Goal: Task Accomplishment & Management: Complete application form

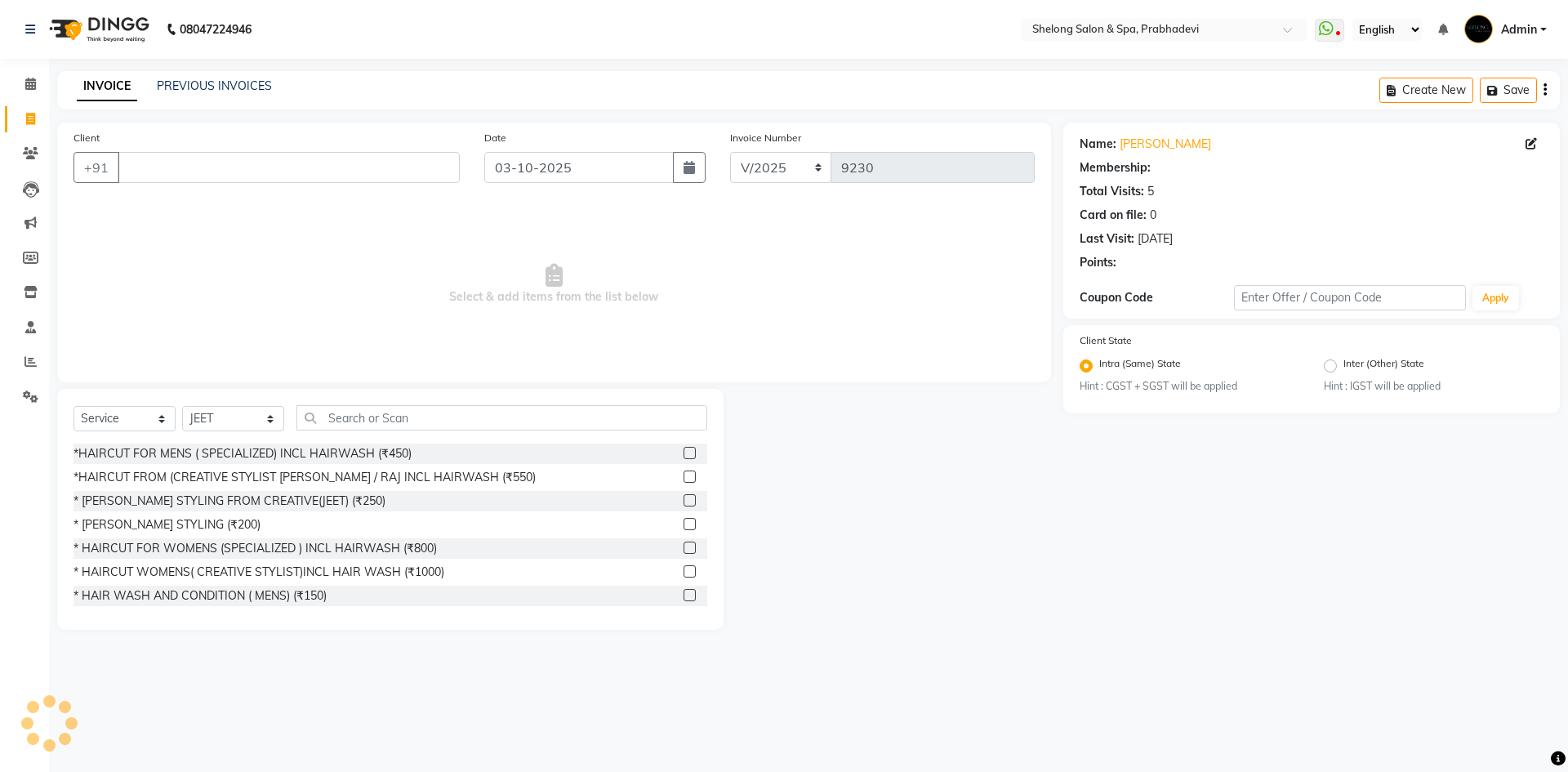
select select "service"
select select "16092"
select select "1: Object"
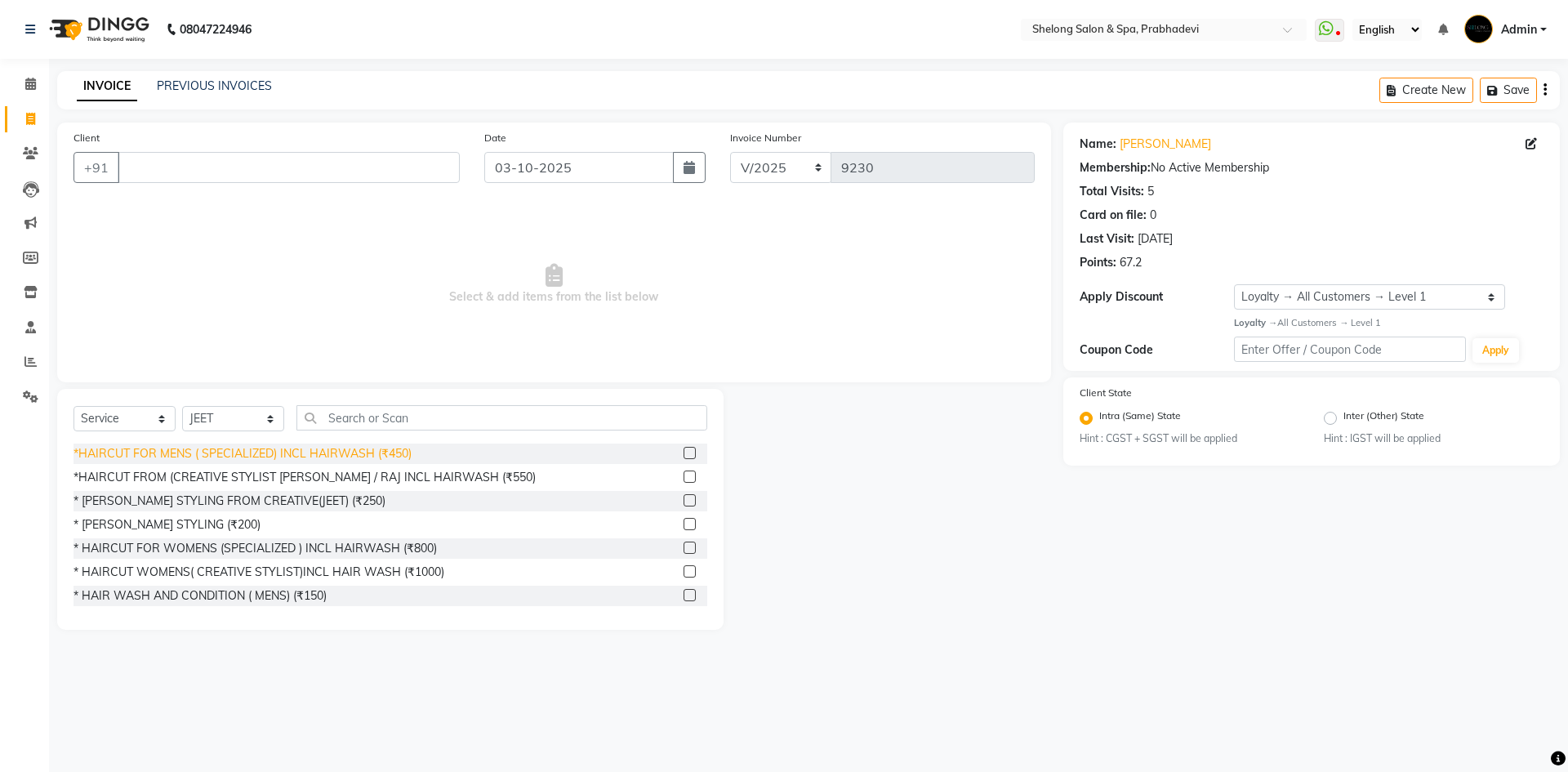
drag, startPoint x: 214, startPoint y: 480, endPoint x: 222, endPoint y: 471, distance: 12.0
click at [215, 480] on div "*HAIRCUT FROM (CREATIVE STYLIST [PERSON_NAME] / RAJ INCL HAIRWASH (₹550)" at bounding box center [304, 477] width 462 height 17
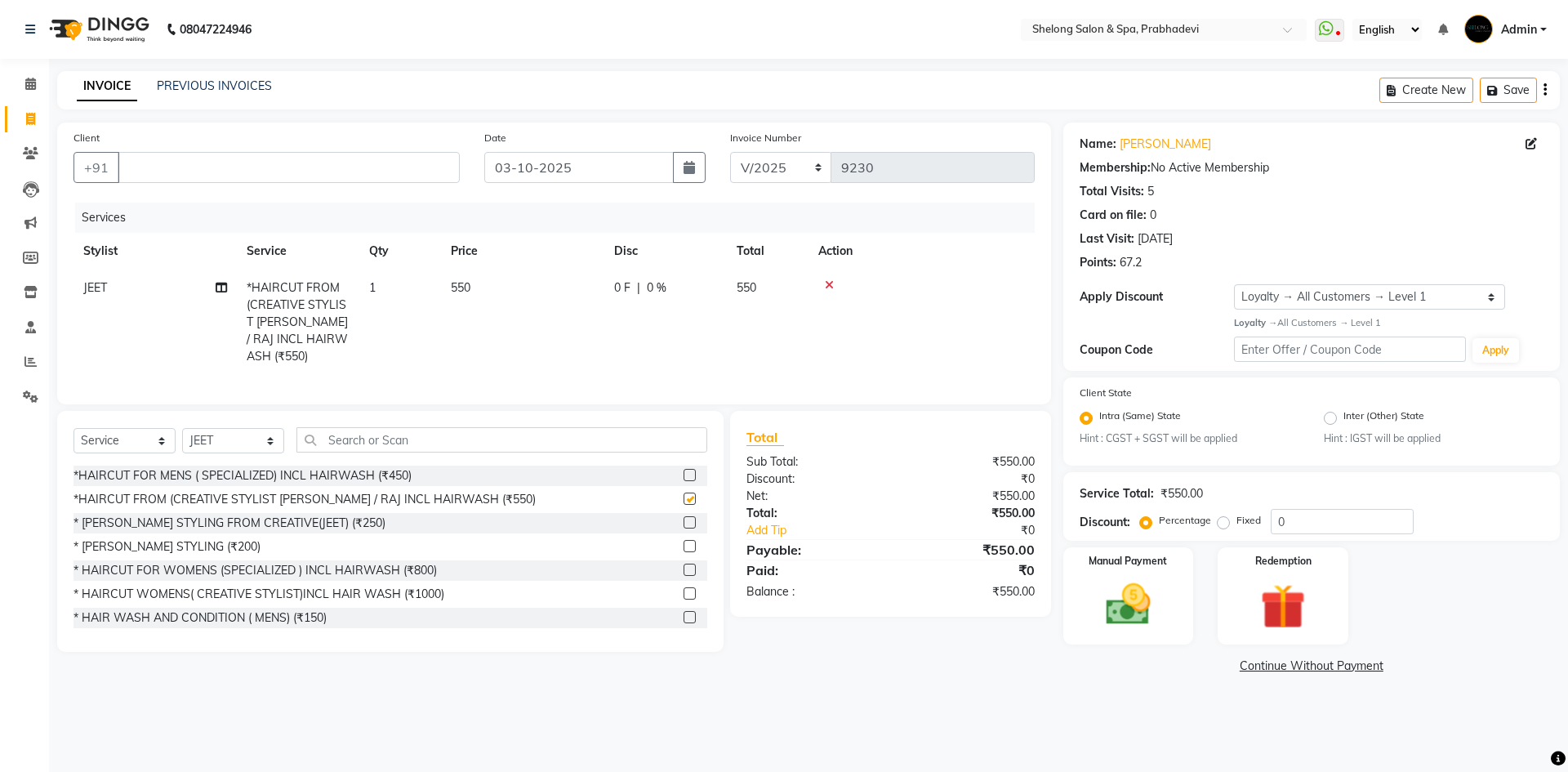
checkbox input "false"
click at [425, 165] on input "Client" at bounding box center [289, 167] width 342 height 31
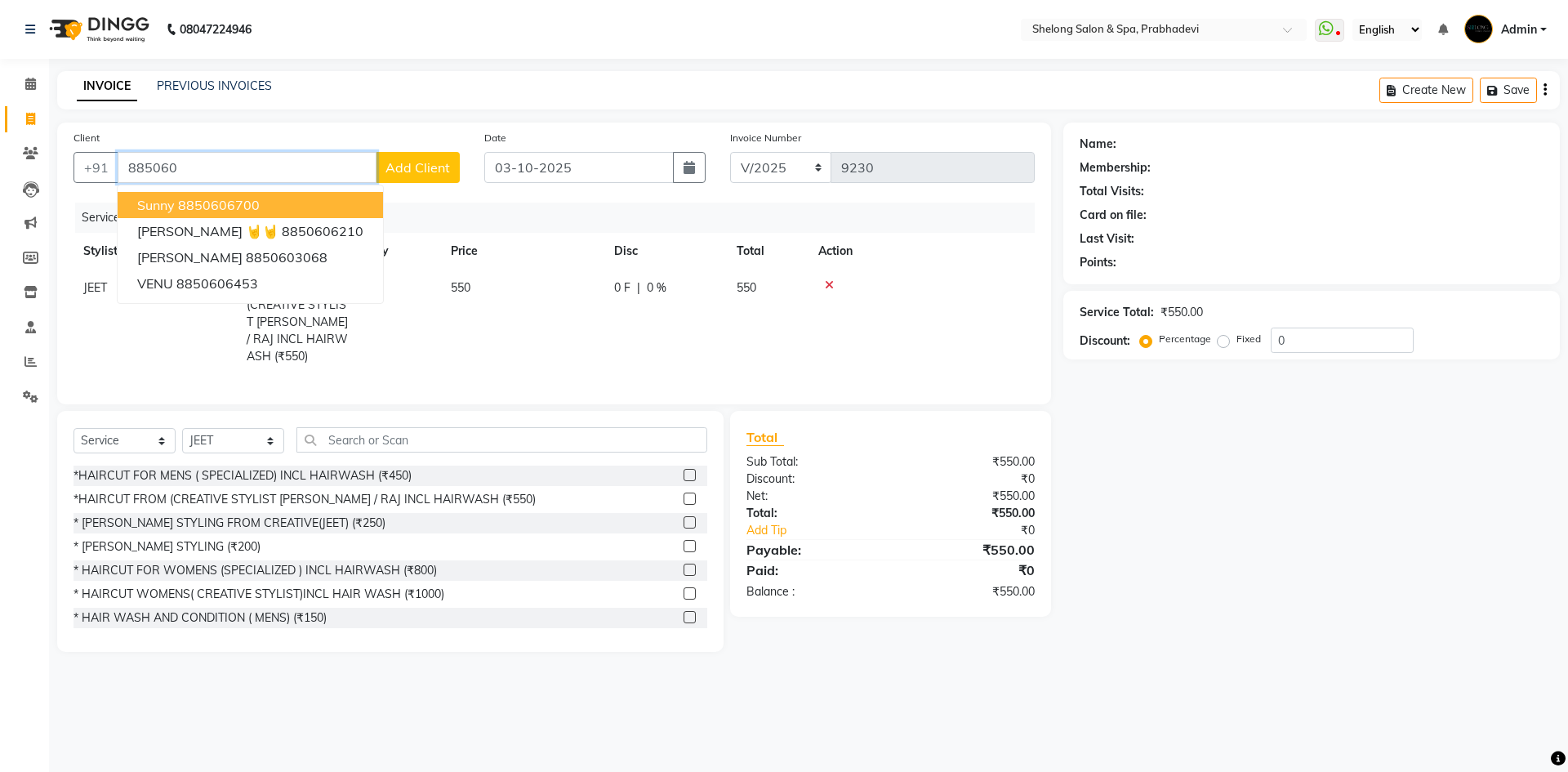
click at [231, 203] on ngb-highlight "8850606700" at bounding box center [218, 205] width 82 height 17
type input "8850606700"
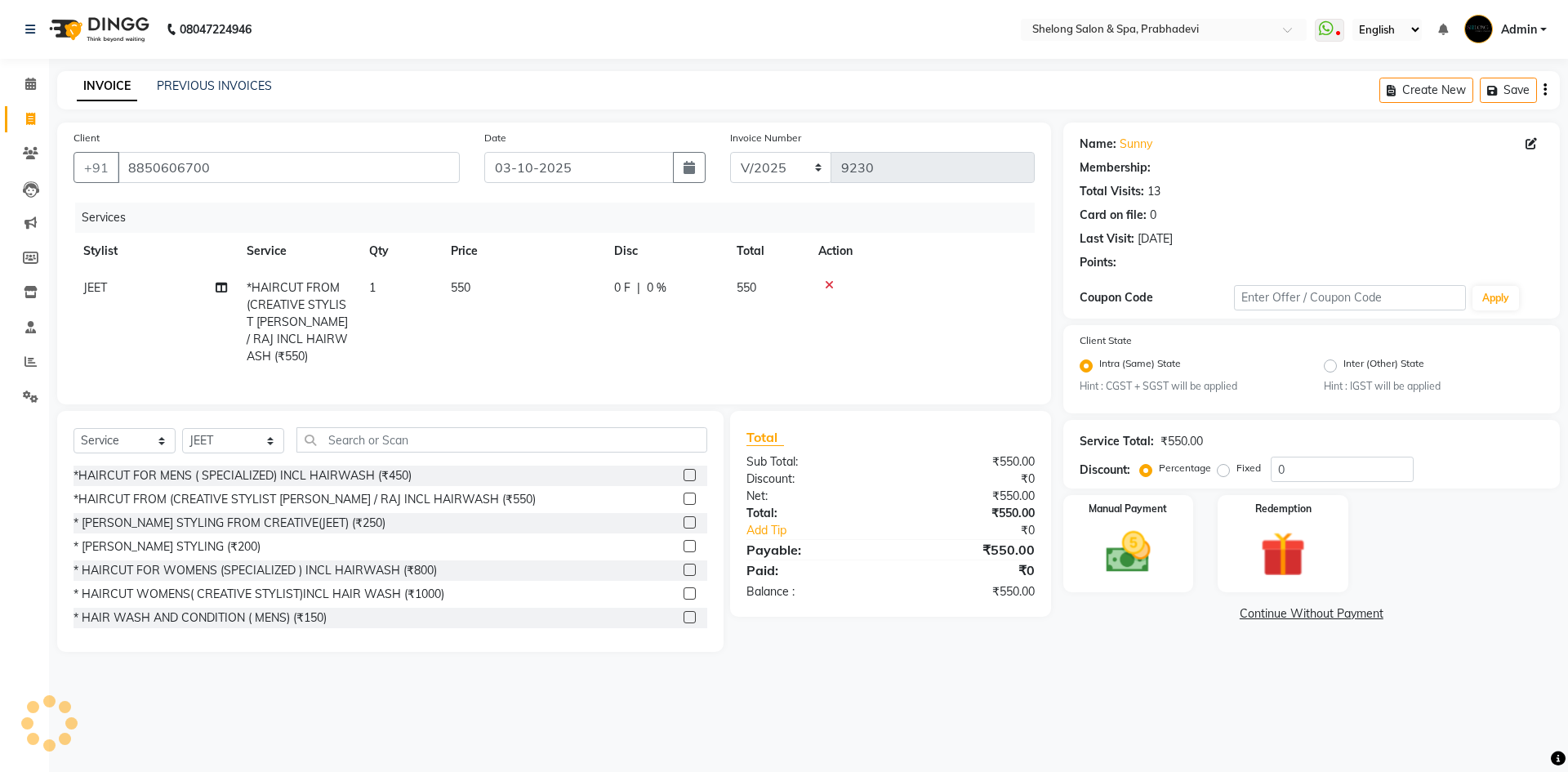
select select "2: Object"
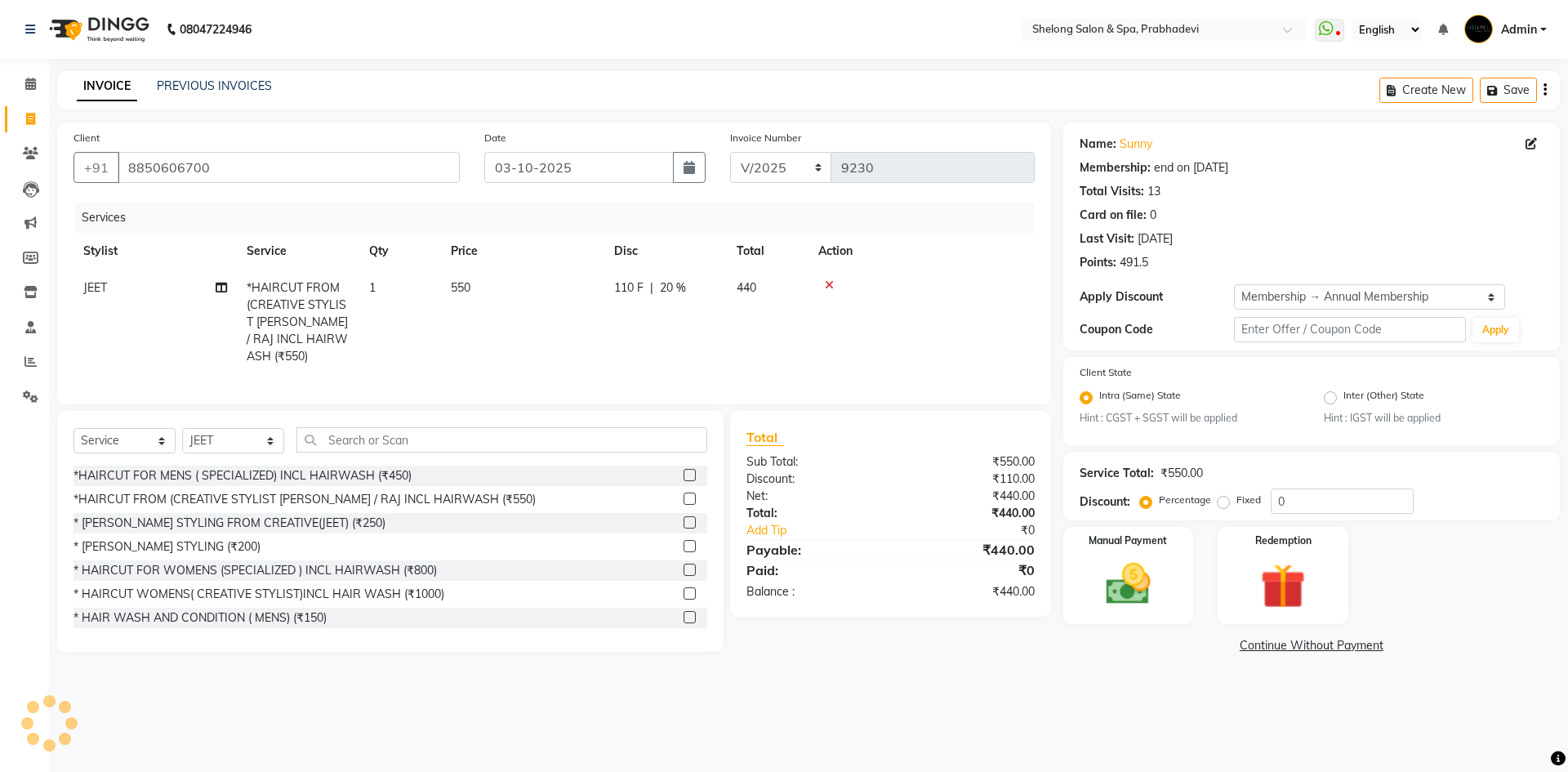
type input "20"
click at [1129, 614] on div "Manual Payment" at bounding box center [1128, 576] width 136 height 100
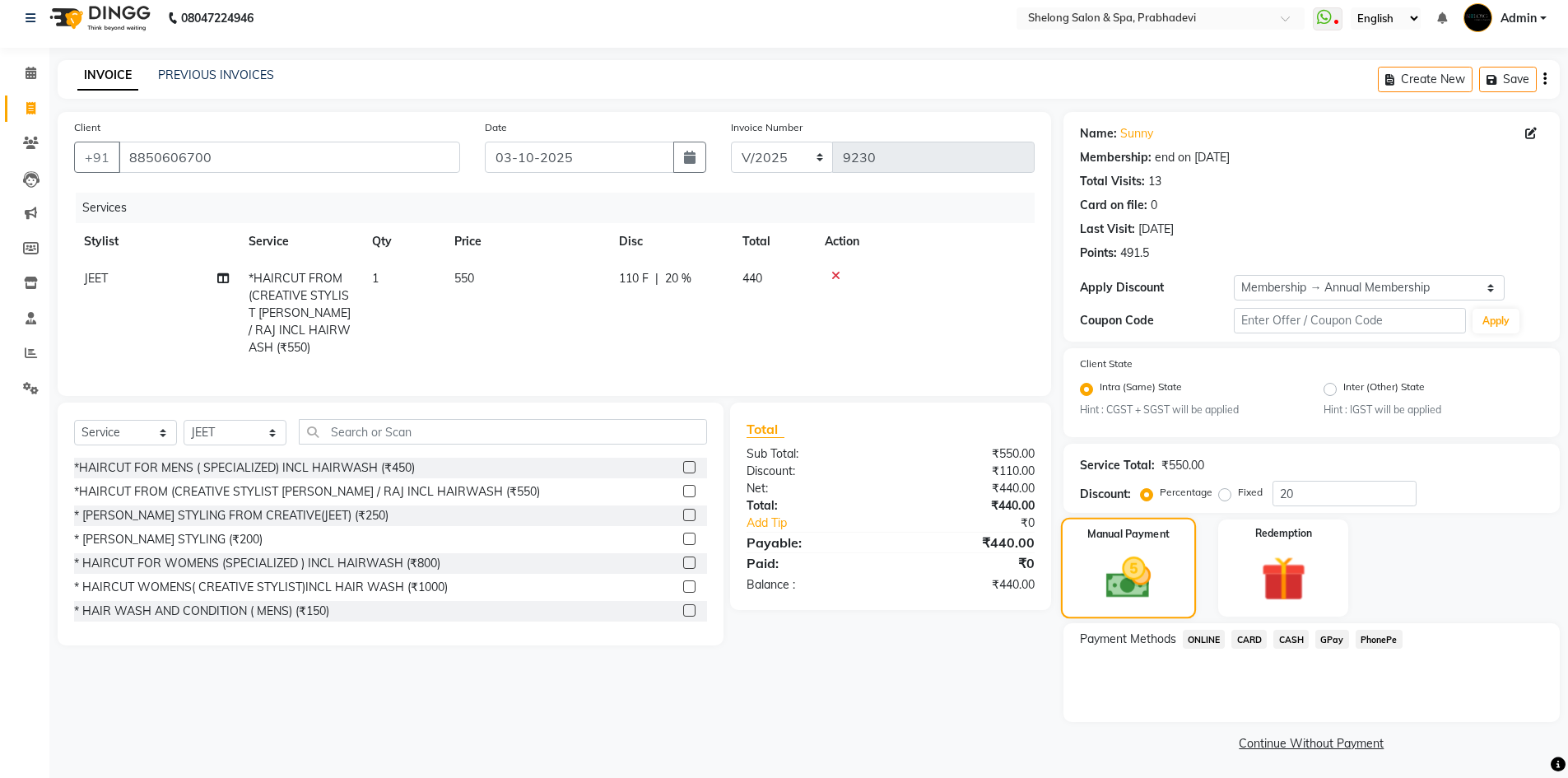
scroll to position [14, 0]
click at [1330, 644] on span "GPay" at bounding box center [1332, 636] width 34 height 19
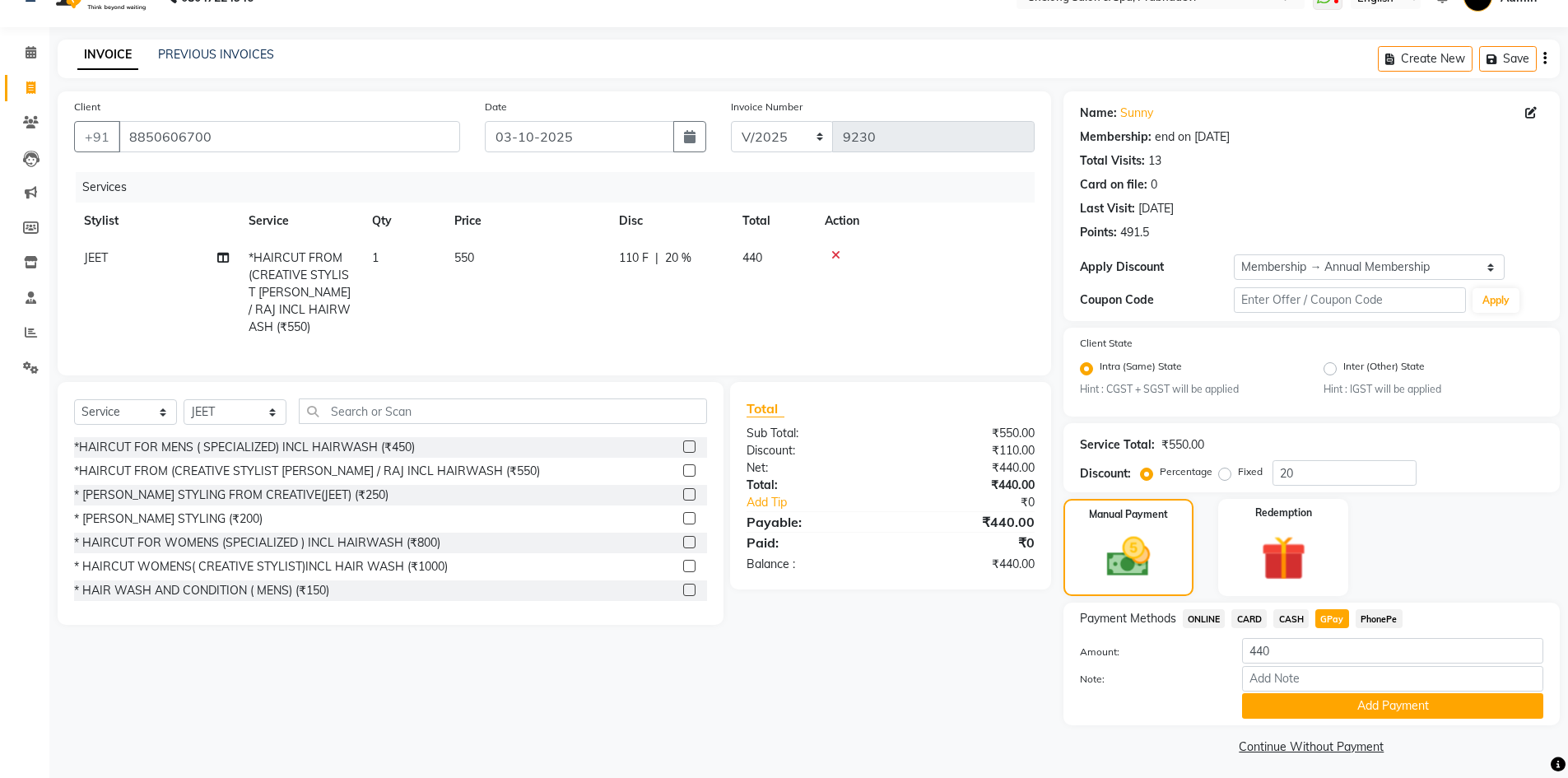
scroll to position [38, 0]
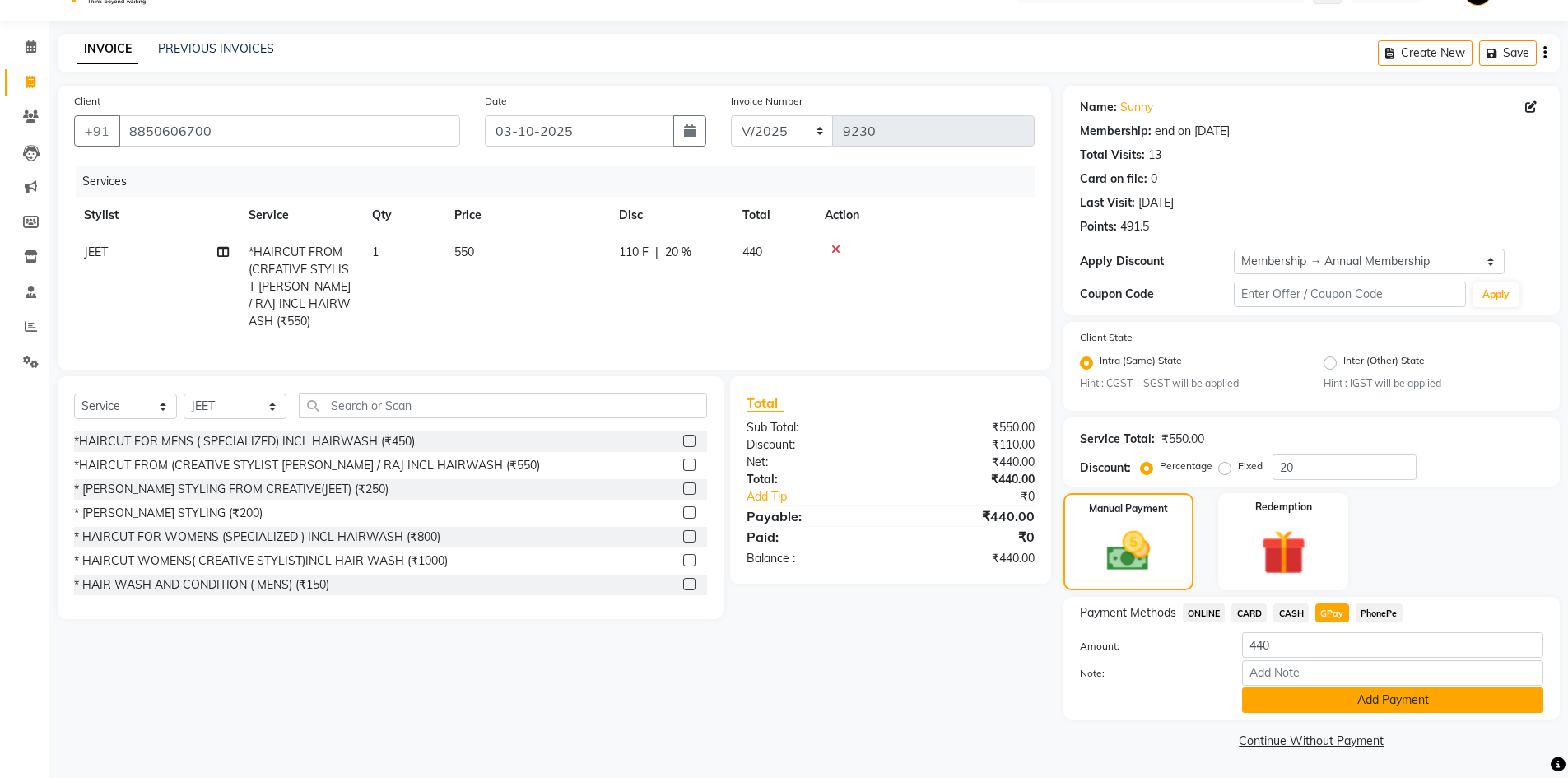
click at [1303, 703] on button "Add Payment" at bounding box center [1392, 700] width 302 height 26
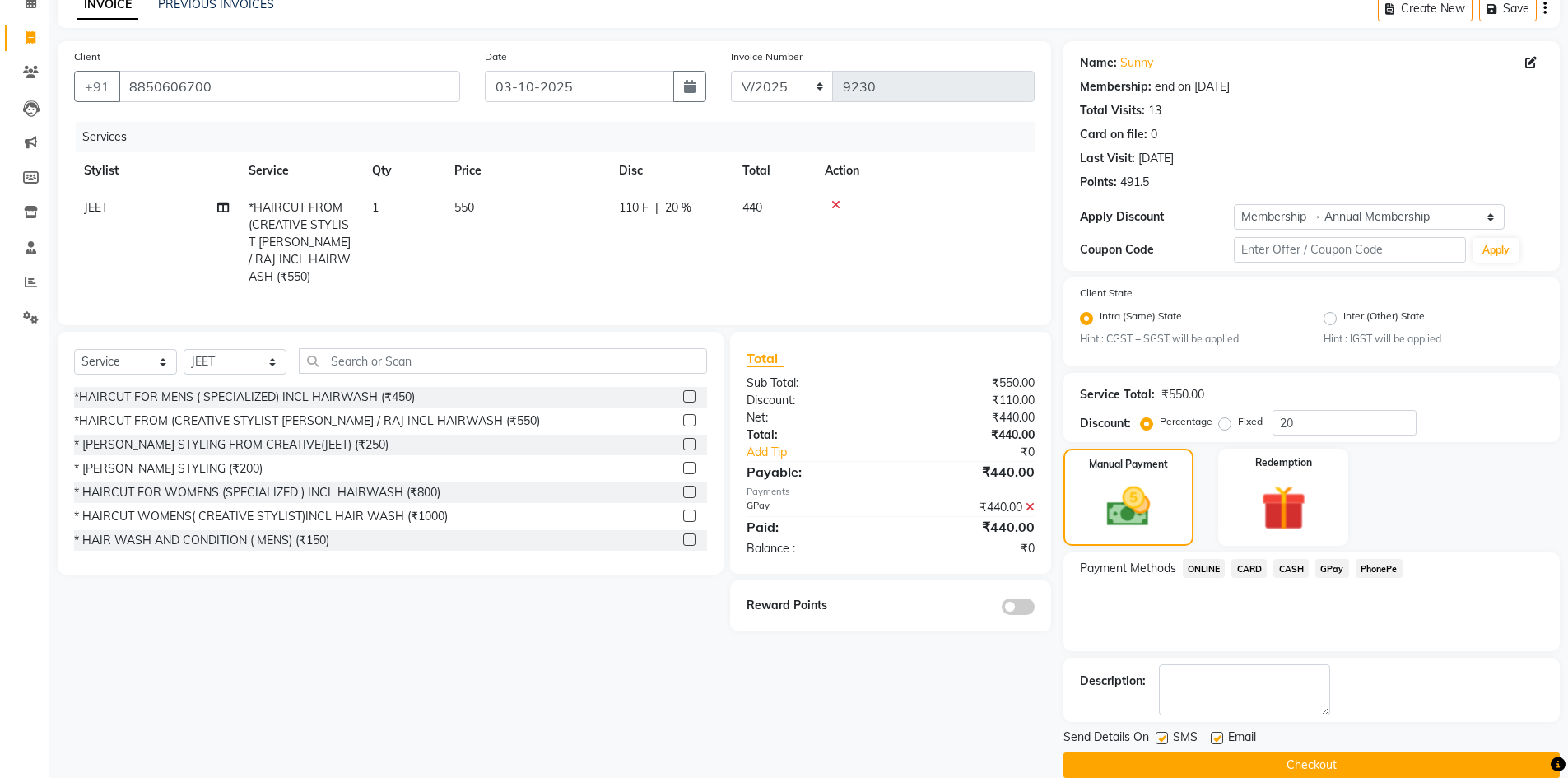
scroll to position [107, 0]
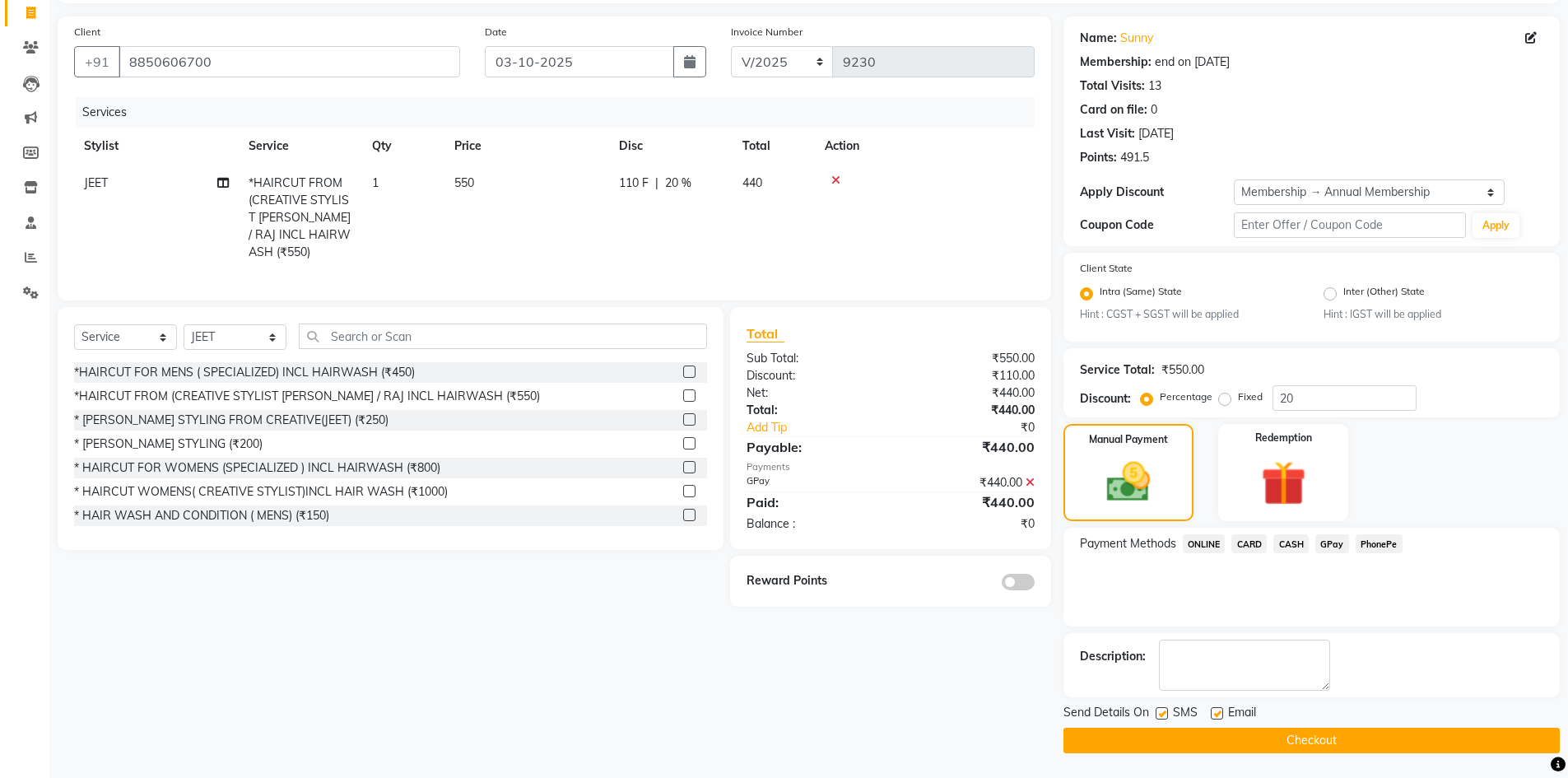
click at [1011, 578] on span at bounding box center [1017, 582] width 33 height 17
click at [1034, 585] on input "checkbox" at bounding box center [1034, 585] width 0 height 0
click at [1320, 735] on button "Checkout" at bounding box center [1312, 740] width 497 height 26
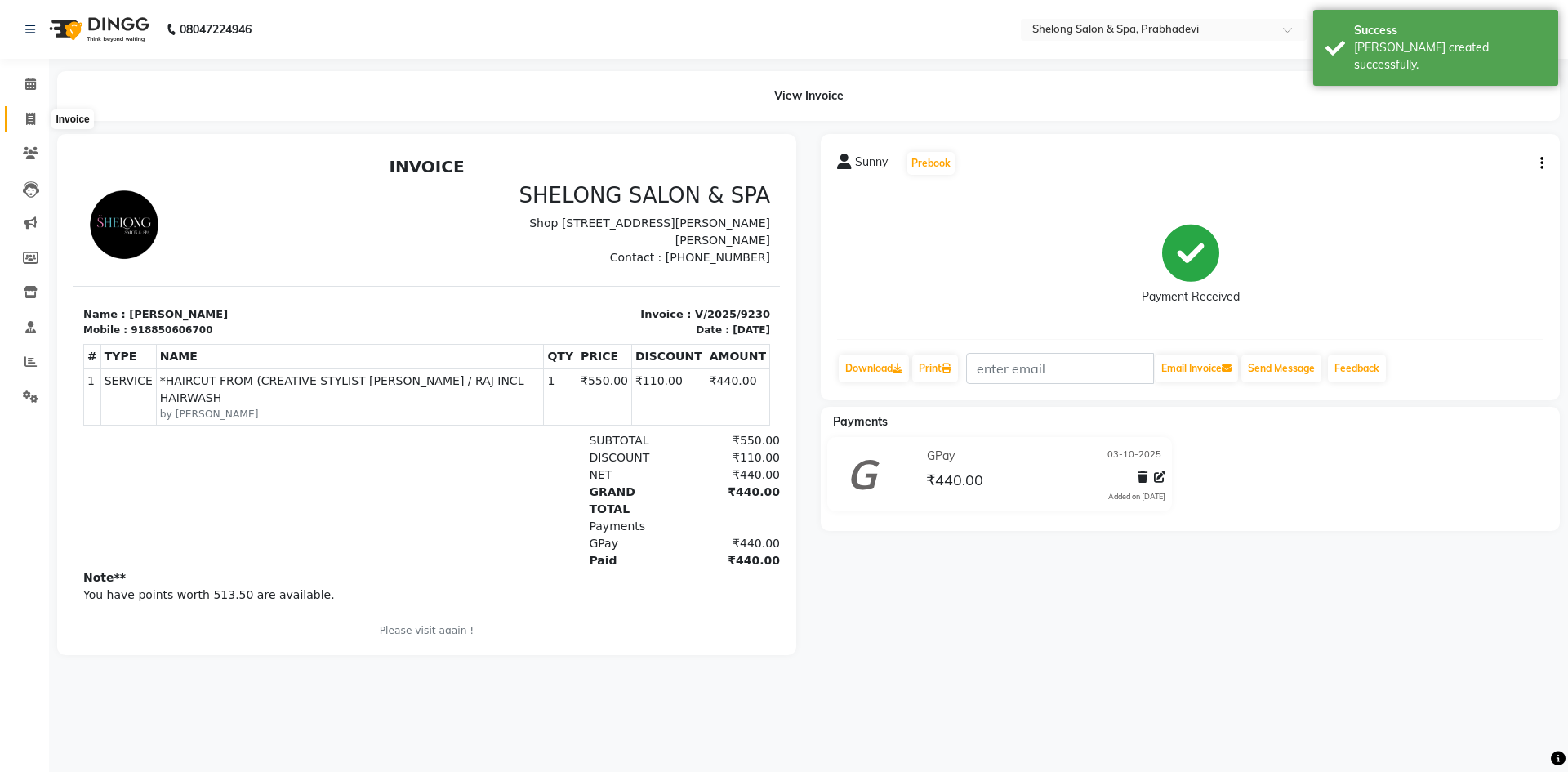
click at [31, 111] on span at bounding box center [31, 119] width 28 height 18
select select "service"
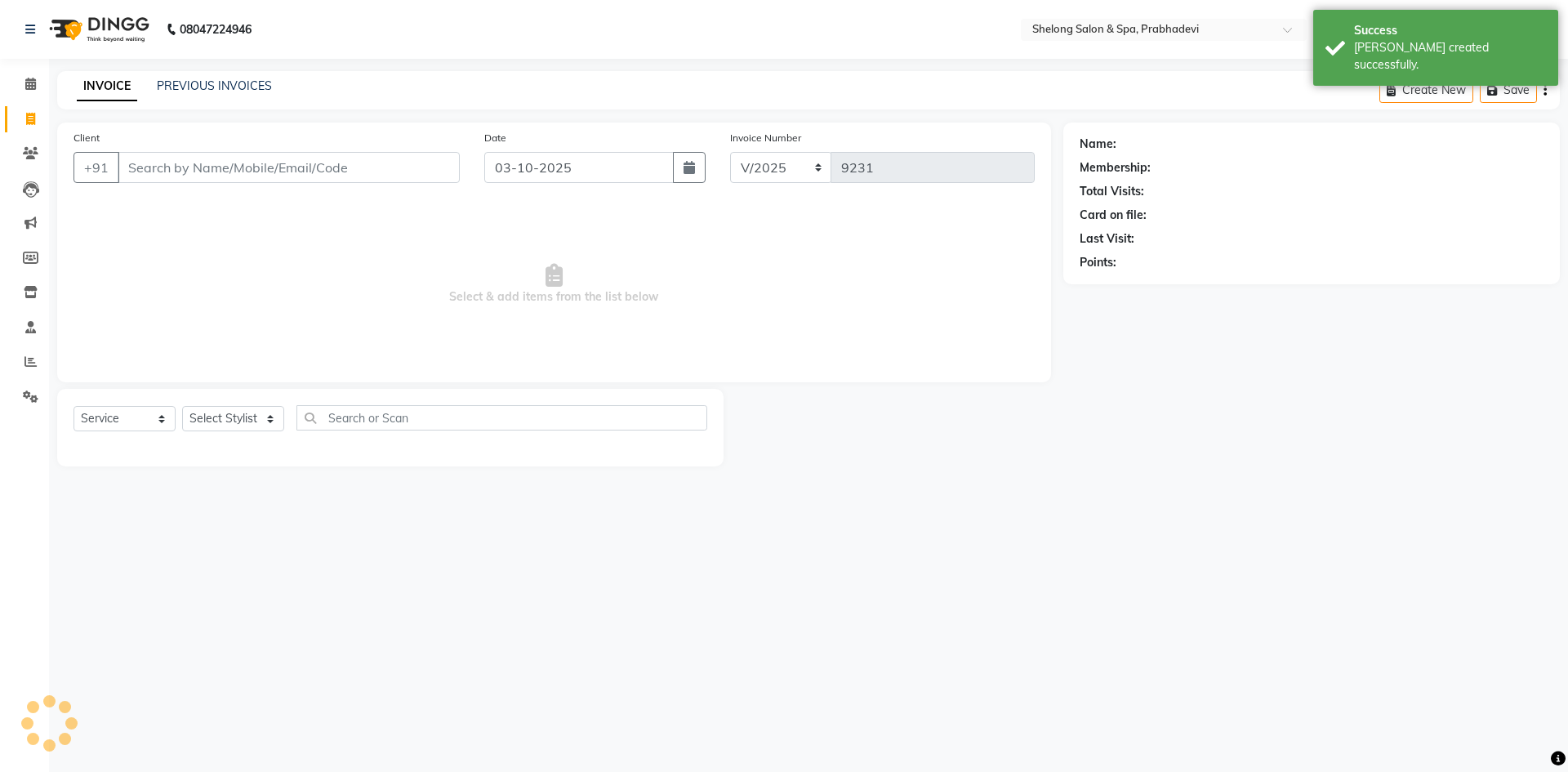
select select "16092"
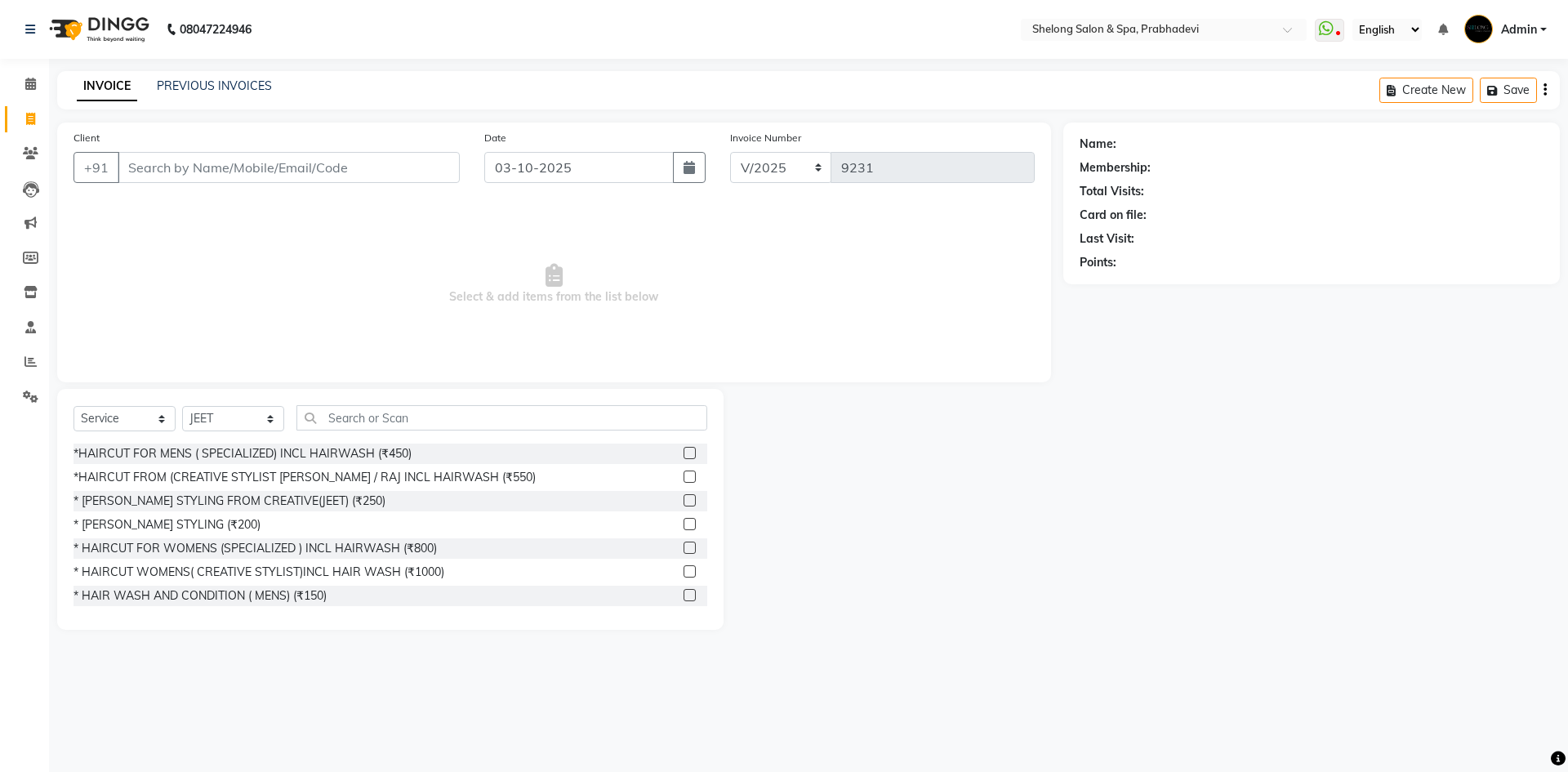
click at [724, 236] on span "Select & add items from the list below" at bounding box center [554, 284] width 961 height 164
click at [459, 225] on span "Select & add items from the list below" at bounding box center [554, 284] width 961 height 164
click at [328, 258] on span "Select & add items from the list below" at bounding box center [554, 284] width 961 height 164
click at [645, 254] on span "Select & add items from the list below" at bounding box center [554, 284] width 961 height 164
click at [710, 220] on span "Select & add items from the list below" at bounding box center [554, 284] width 961 height 164
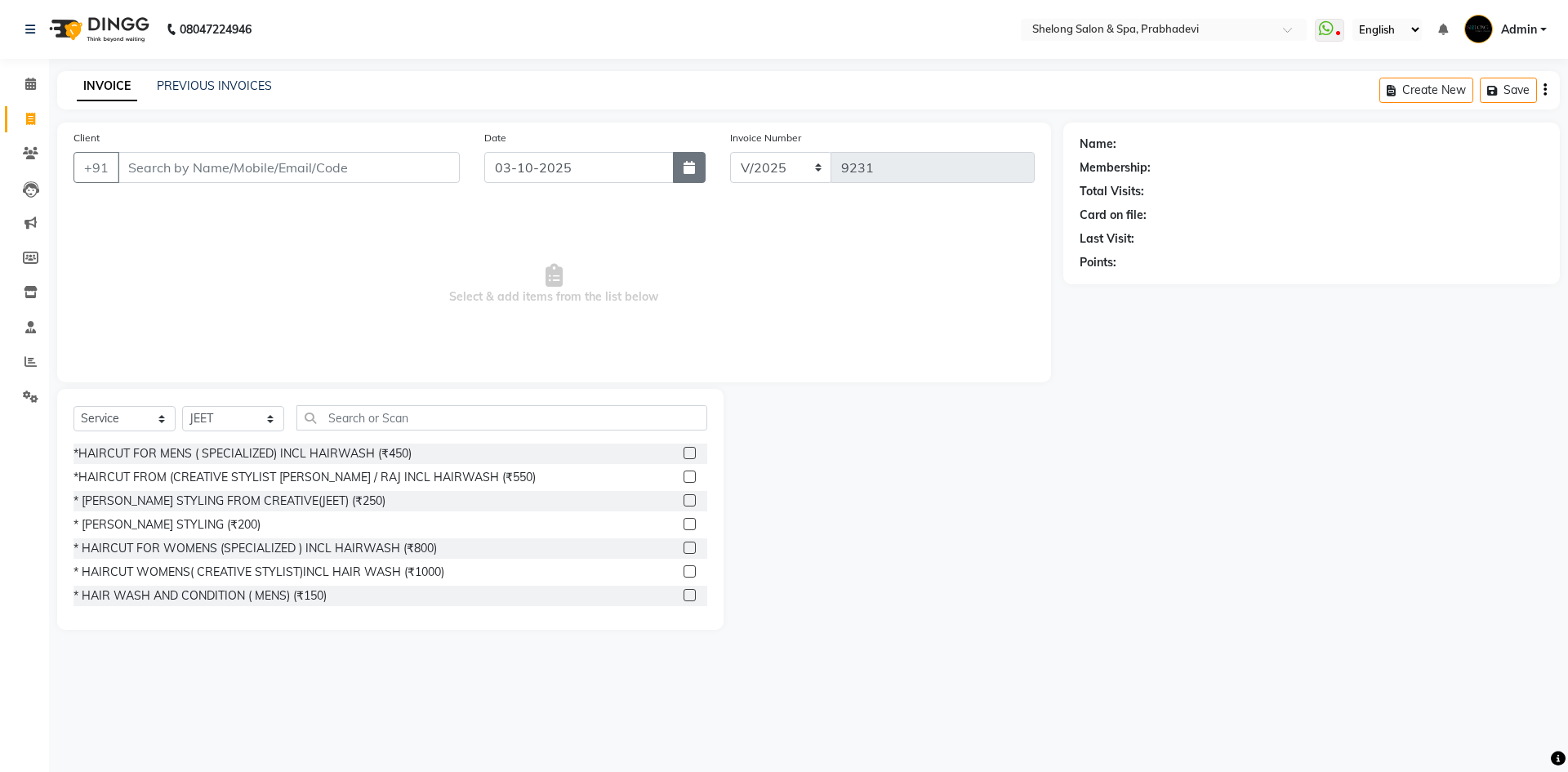
click at [695, 163] on icon "button" at bounding box center [689, 167] width 11 height 13
select select "10"
select select "2025"
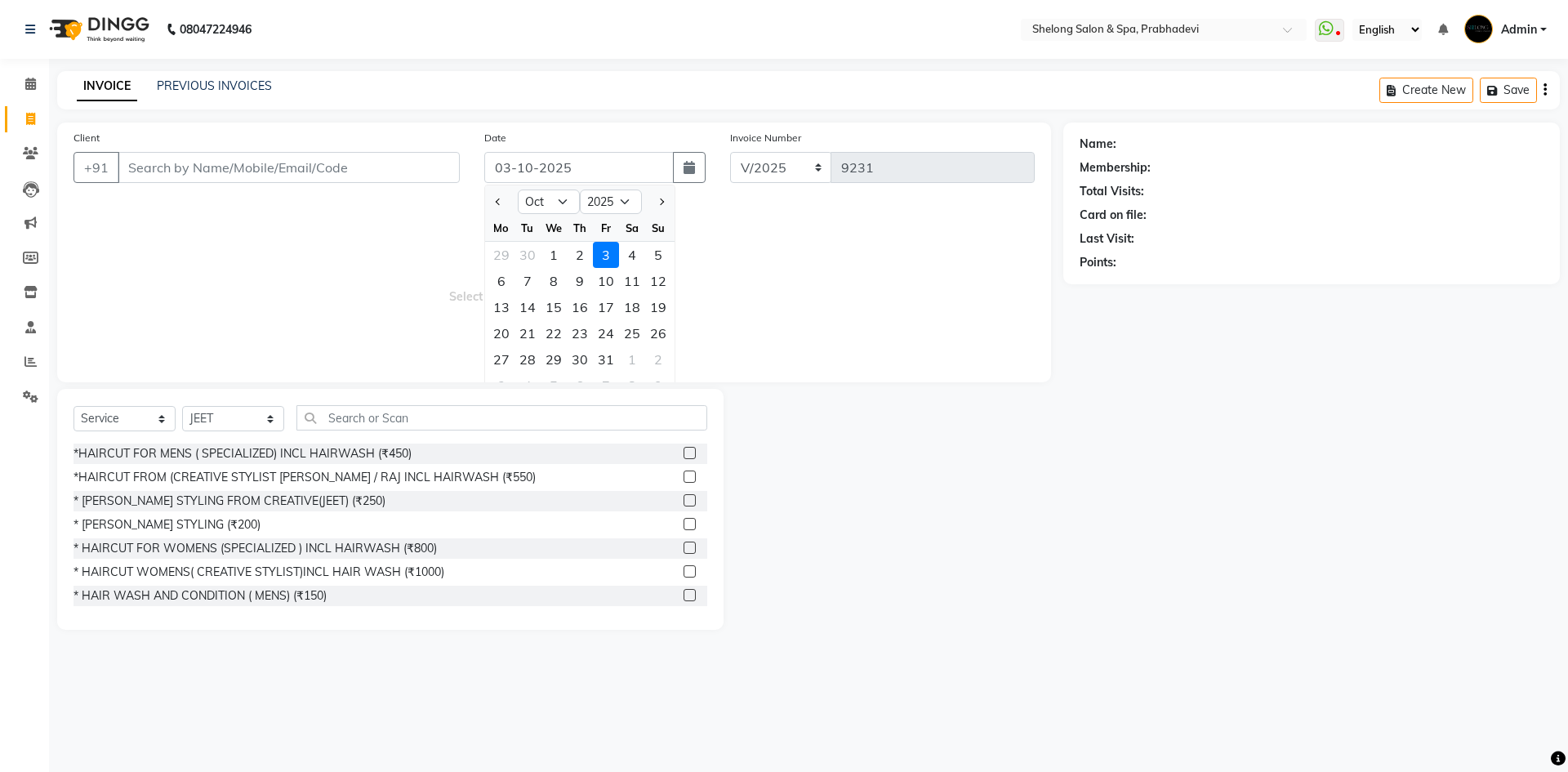
click at [734, 251] on span "Select & add items from the list below" at bounding box center [554, 284] width 961 height 164
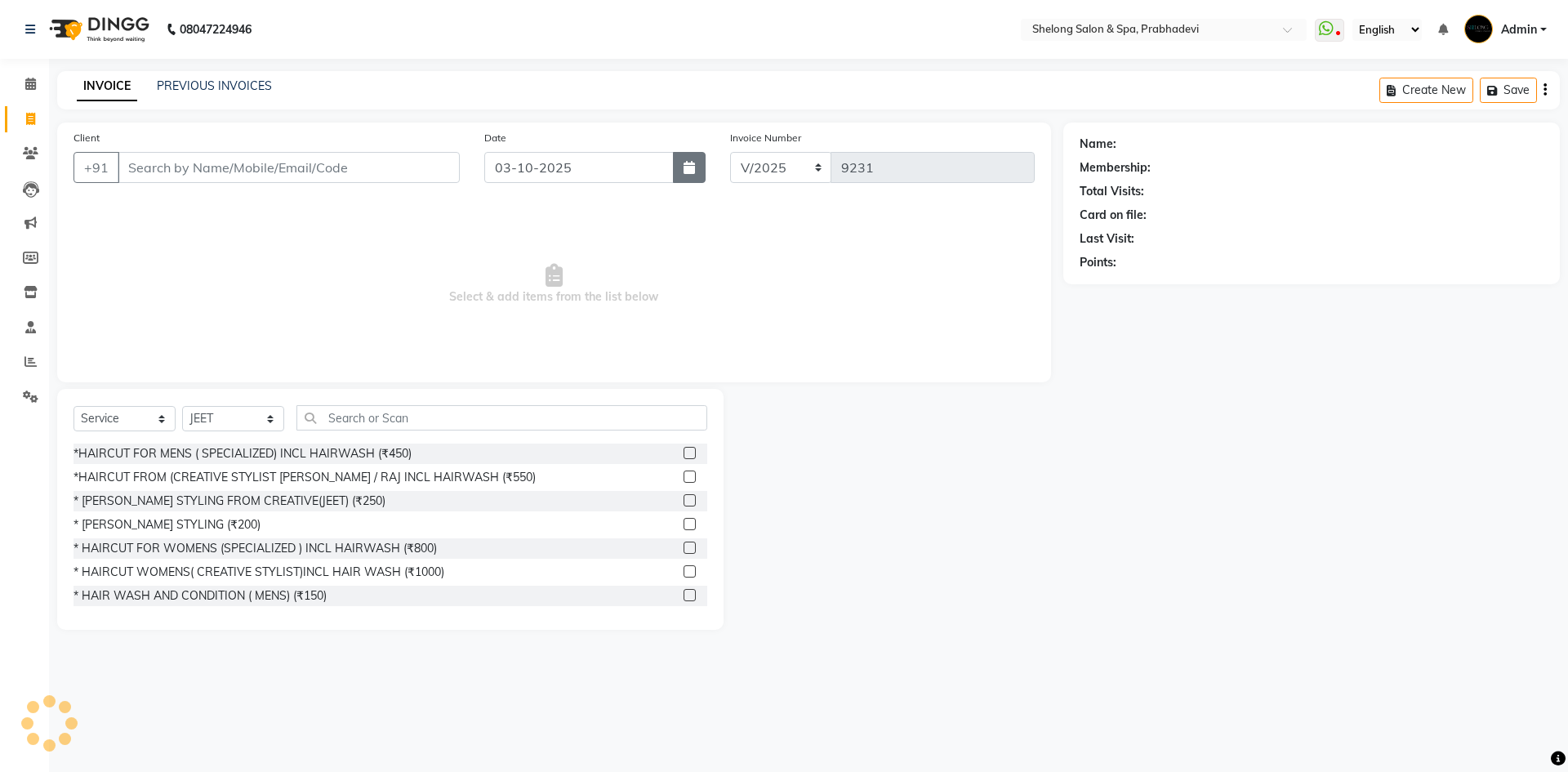
click at [698, 179] on button "button" at bounding box center [689, 167] width 33 height 31
select select "10"
select select "2025"
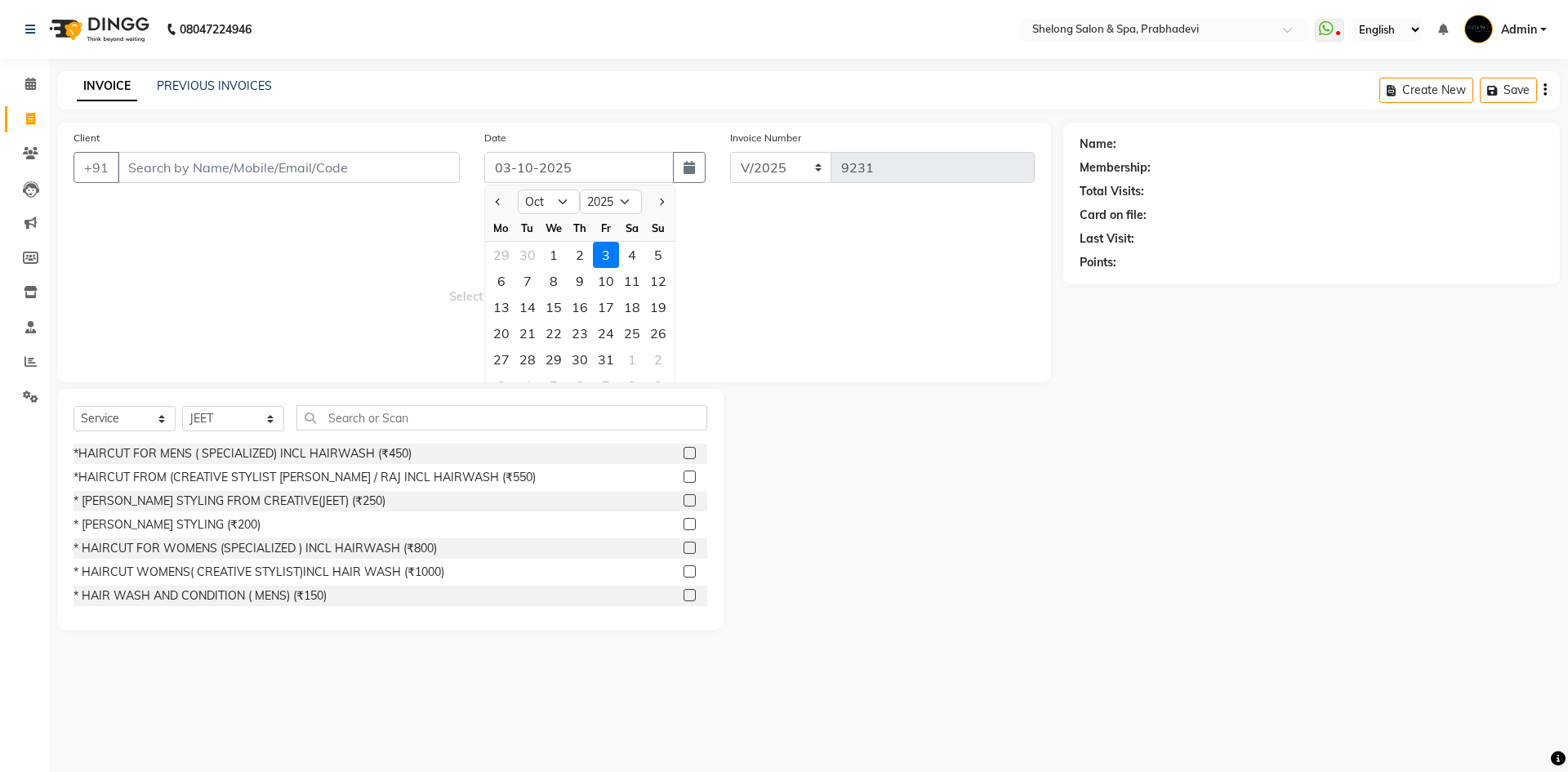
click at [759, 307] on span "Select & add items from the list below" at bounding box center [554, 284] width 961 height 164
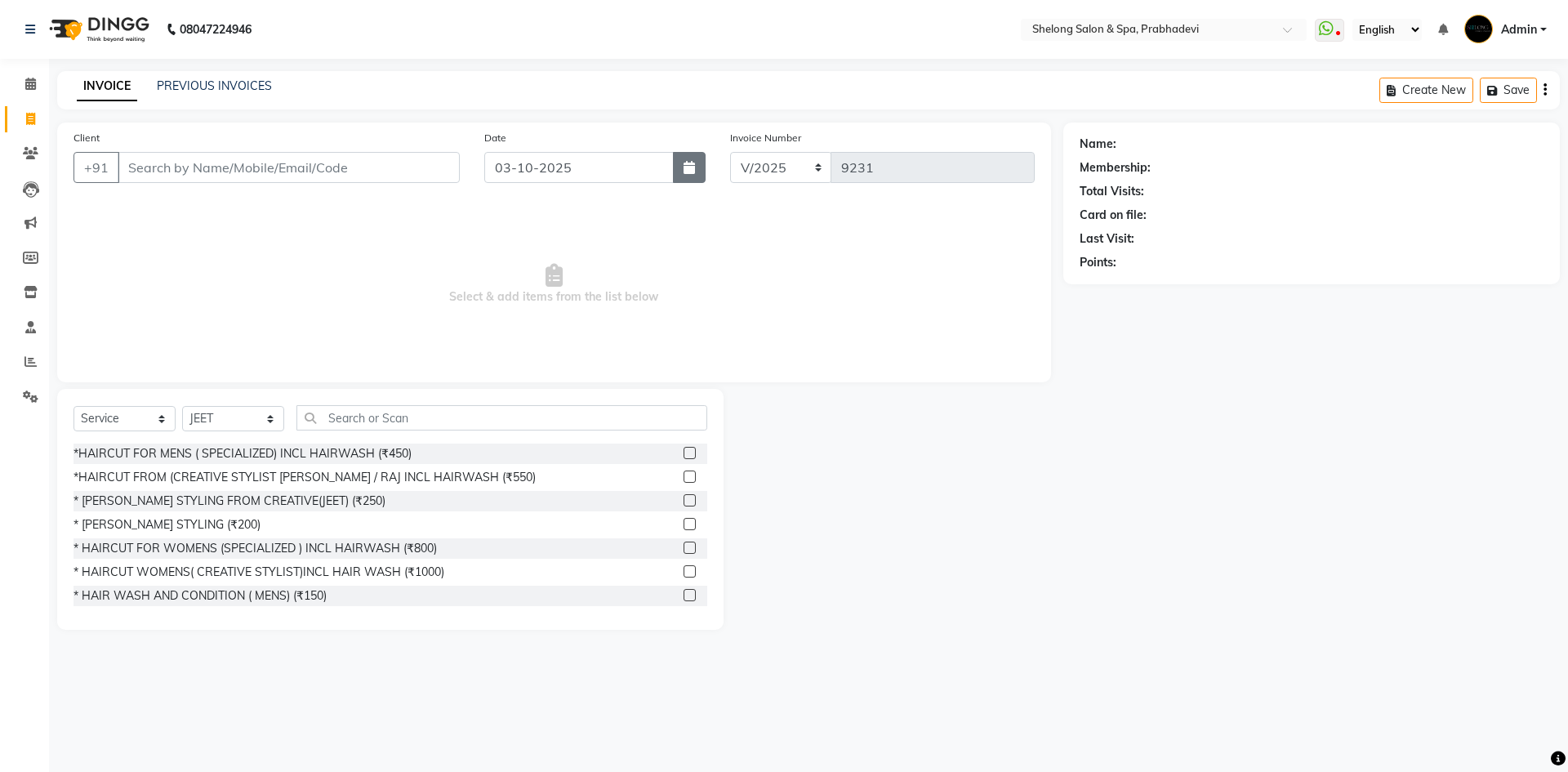
click at [689, 161] on button "button" at bounding box center [689, 167] width 33 height 31
select select "10"
select select "2025"
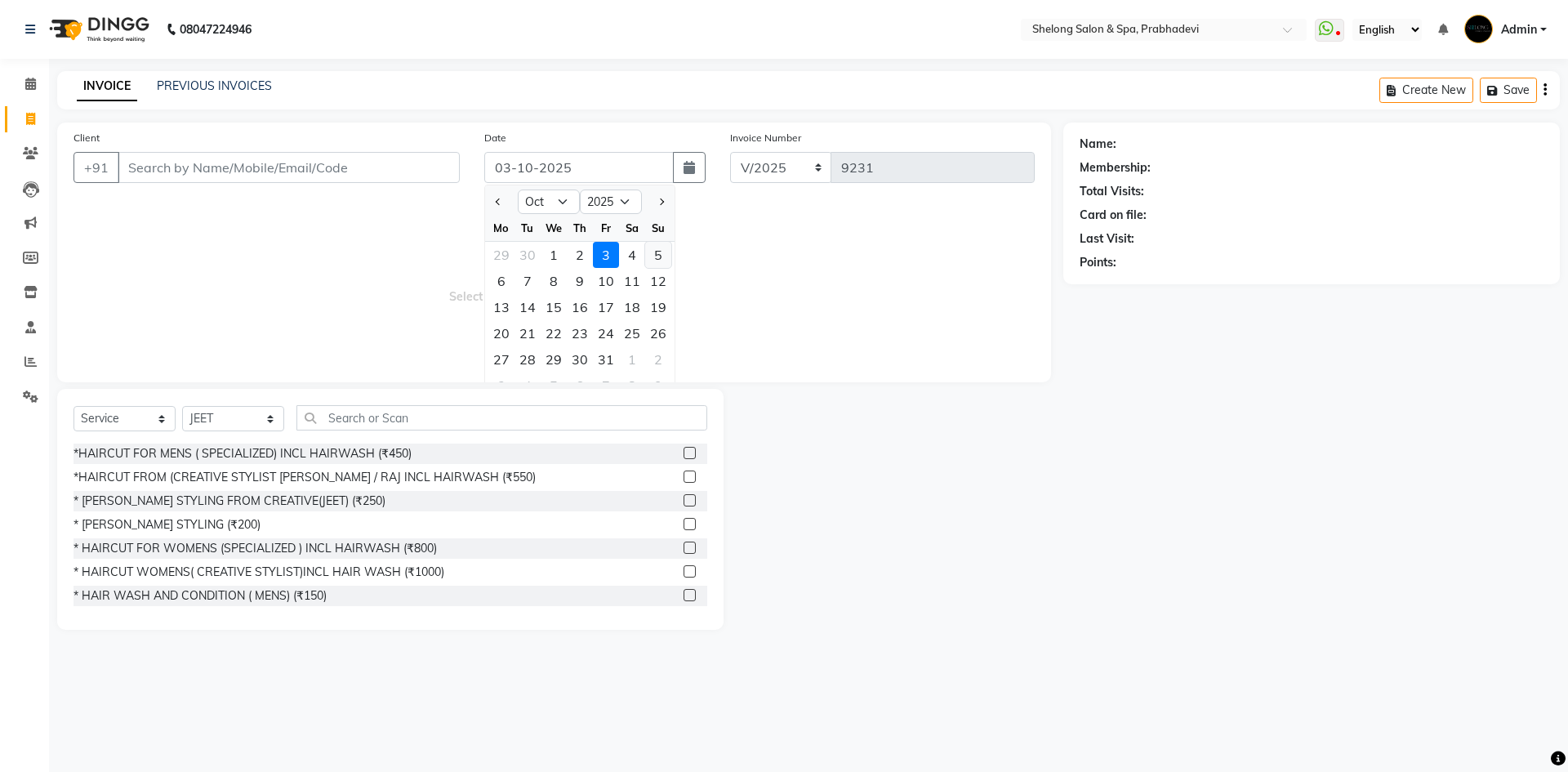
click at [661, 249] on div "5" at bounding box center [658, 255] width 26 height 26
type input "05-10-2025"
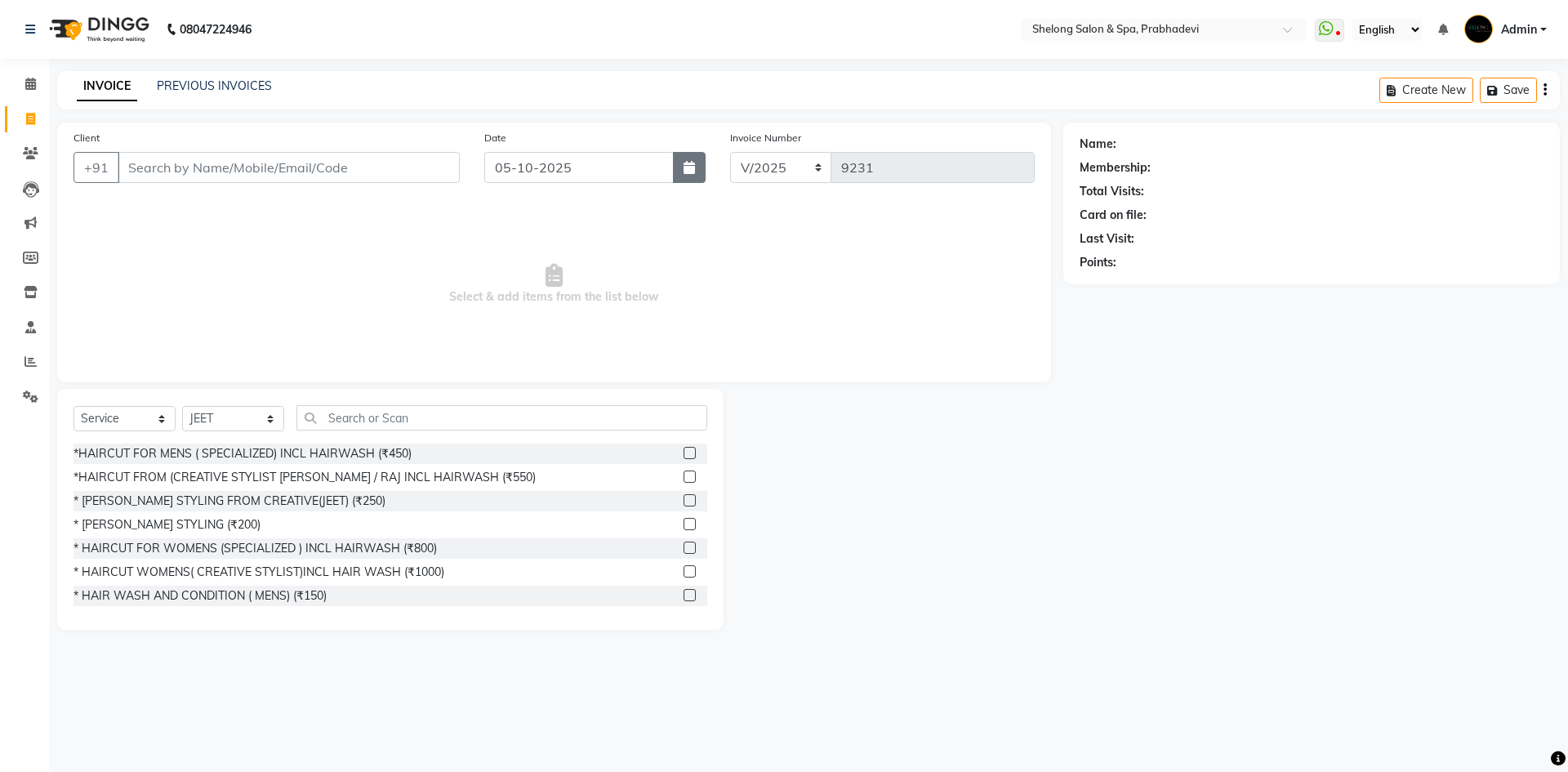
click at [683, 167] on button "button" at bounding box center [689, 167] width 33 height 31
select select "10"
select select "2025"
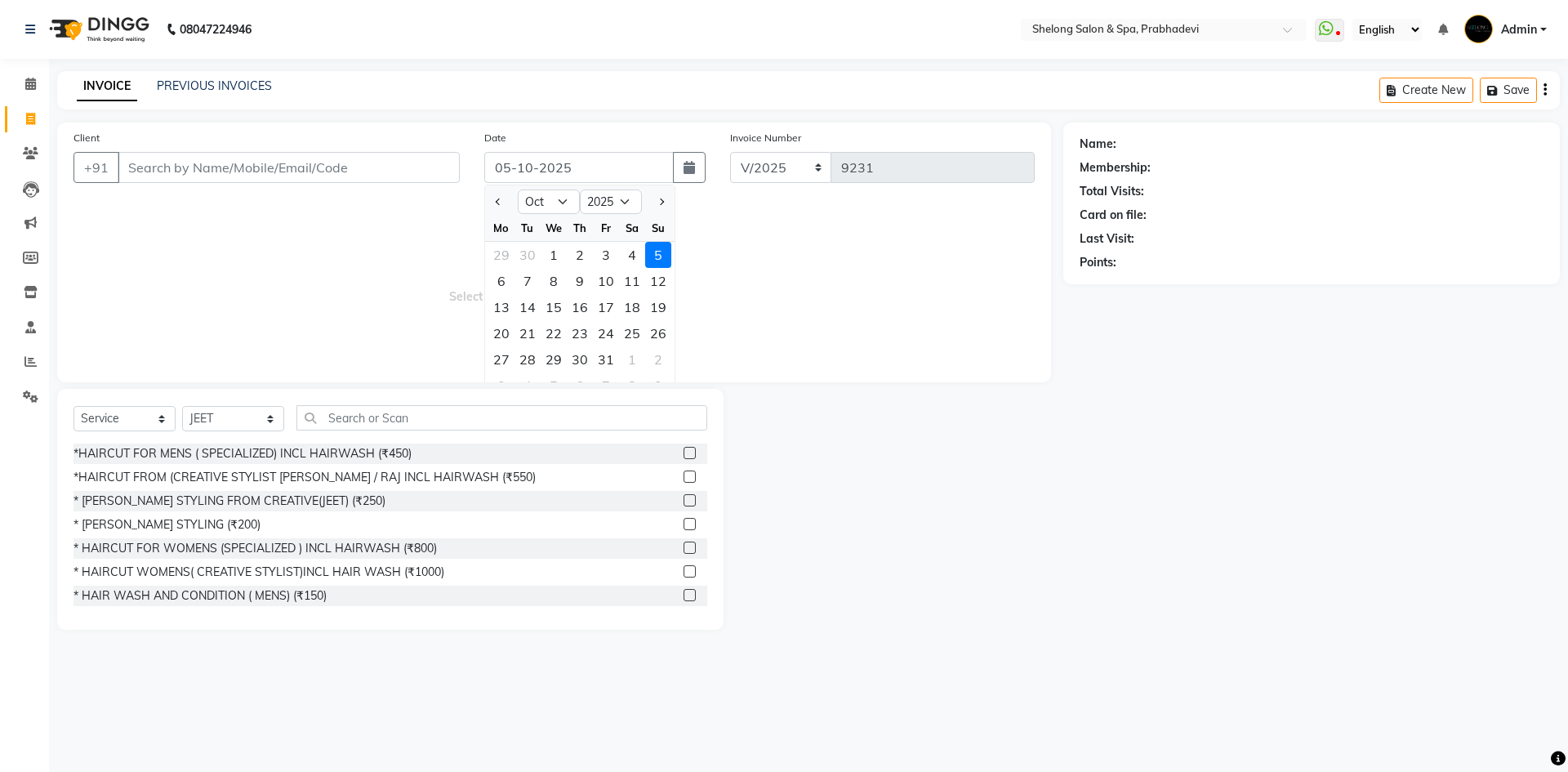
click at [855, 257] on span "Select & add items from the list below" at bounding box center [554, 284] width 961 height 164
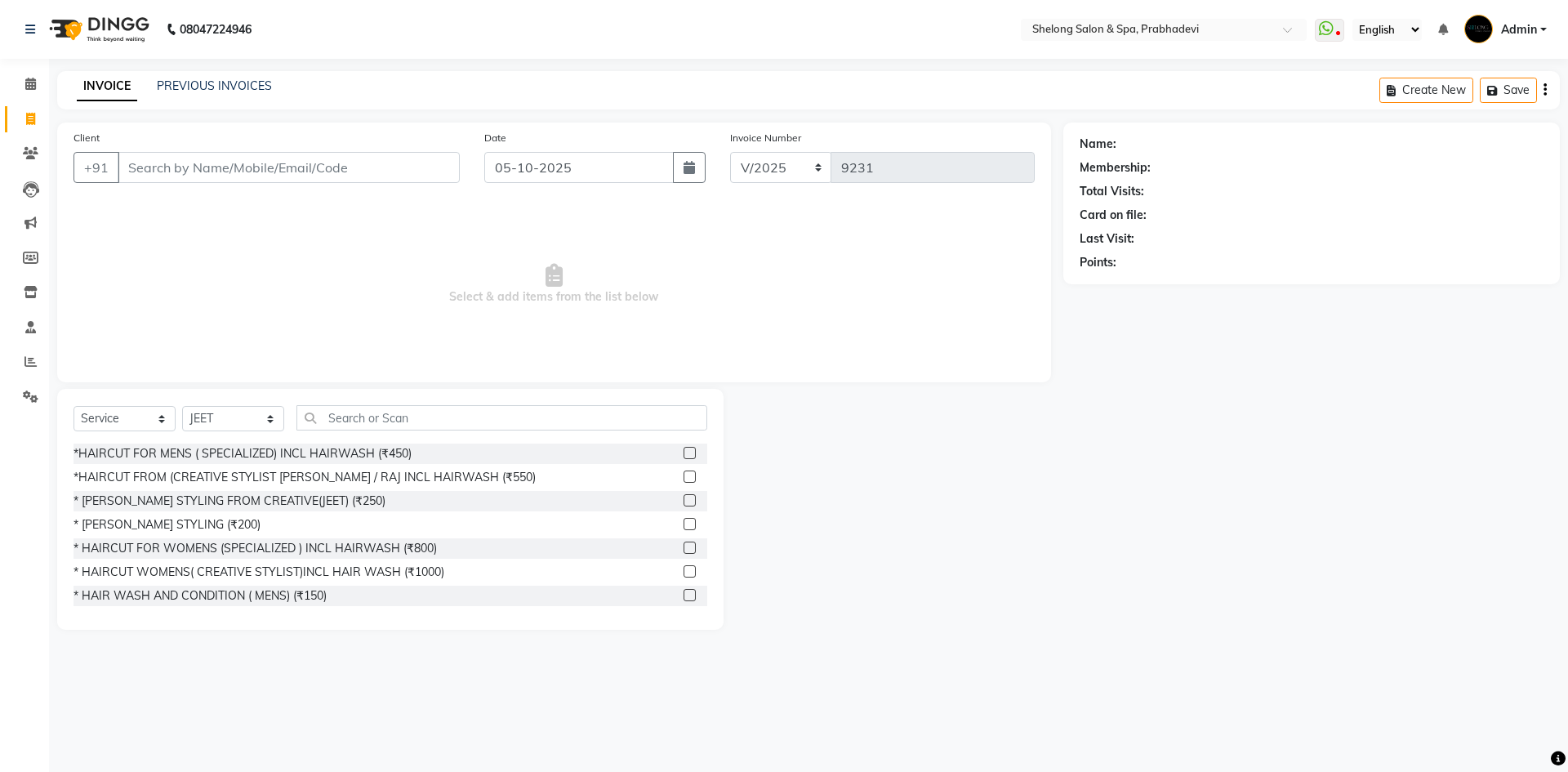
click at [855, 257] on span "Select & add items from the list below" at bounding box center [554, 284] width 961 height 164
click at [686, 174] on button "button" at bounding box center [689, 167] width 33 height 31
select select "10"
select select "2025"
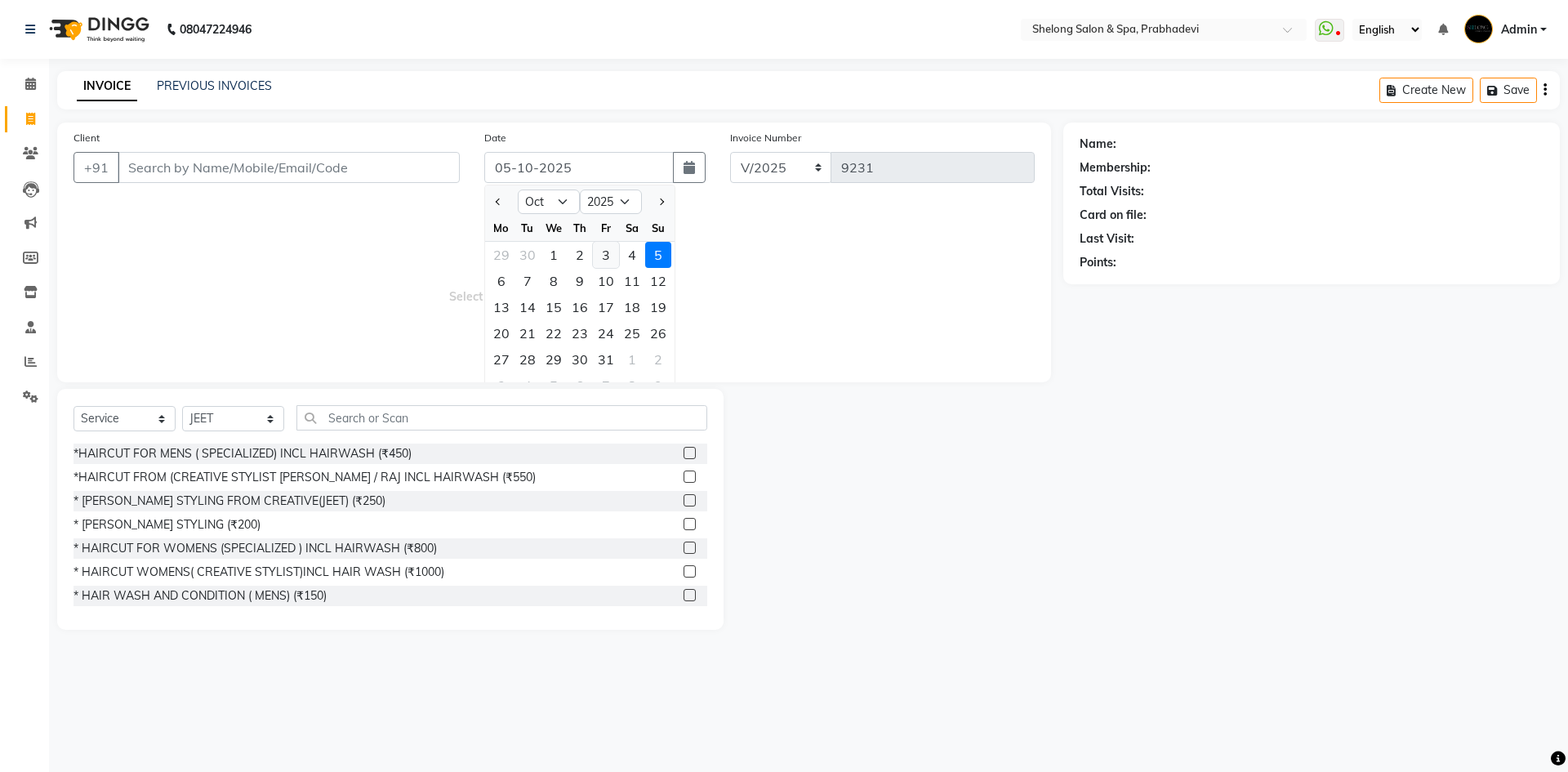
click at [604, 252] on div "3" at bounding box center [606, 255] width 26 height 26
type input "03-10-2025"
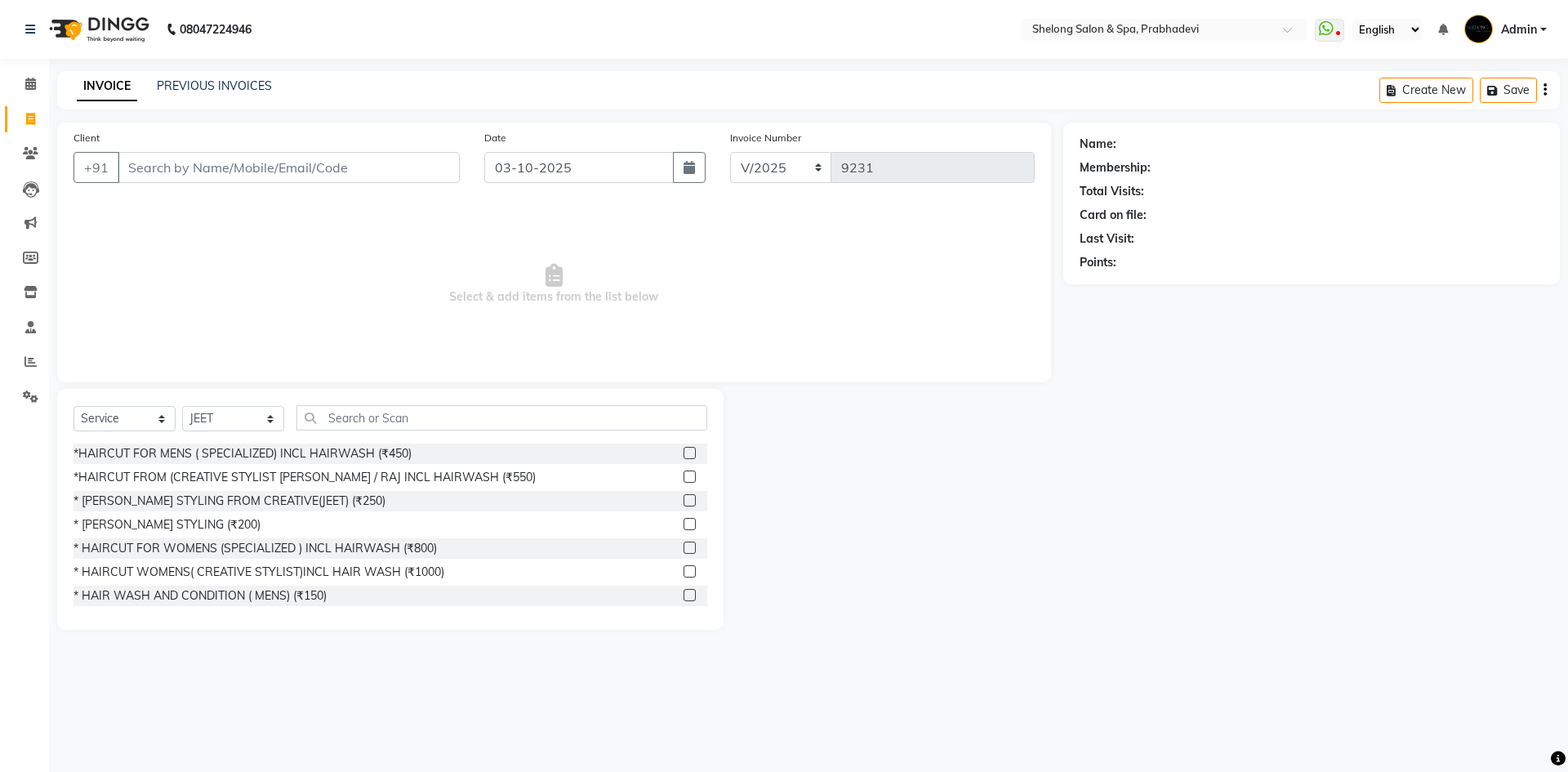
click at [864, 228] on span "Select & add items from the list below" at bounding box center [554, 284] width 961 height 164
click at [833, 249] on span "Select & add items from the list below" at bounding box center [554, 284] width 961 height 164
click at [783, 337] on span "Select & add items from the list below" at bounding box center [554, 284] width 961 height 164
